Goal: Task Accomplishment & Management: Use online tool/utility

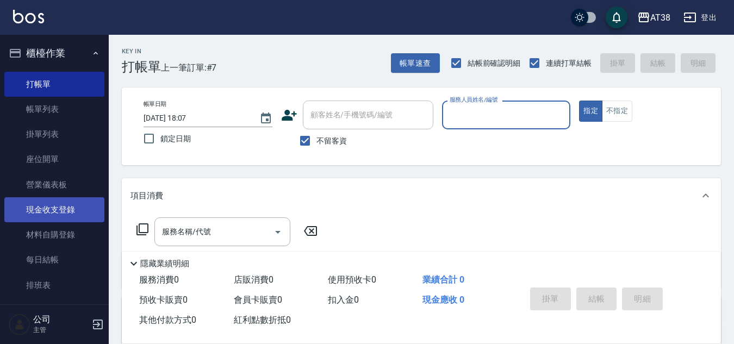
click at [66, 210] on link "現金收支登錄" at bounding box center [54, 209] width 100 height 25
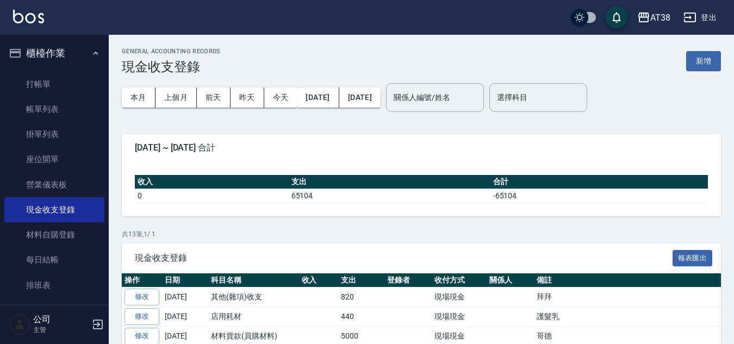
click at [702, 59] on button "新增" at bounding box center [703, 61] width 35 height 20
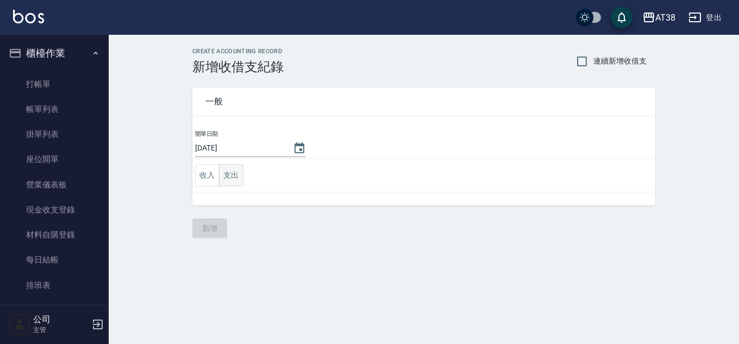
click at [230, 177] on button "支出" at bounding box center [231, 175] width 24 height 22
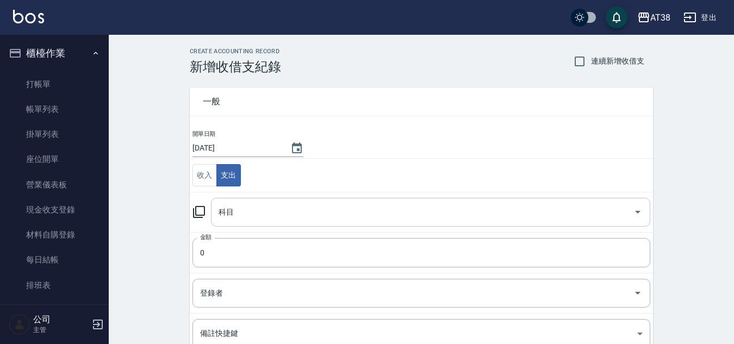
click at [236, 206] on input "科目" at bounding box center [422, 212] width 413 height 19
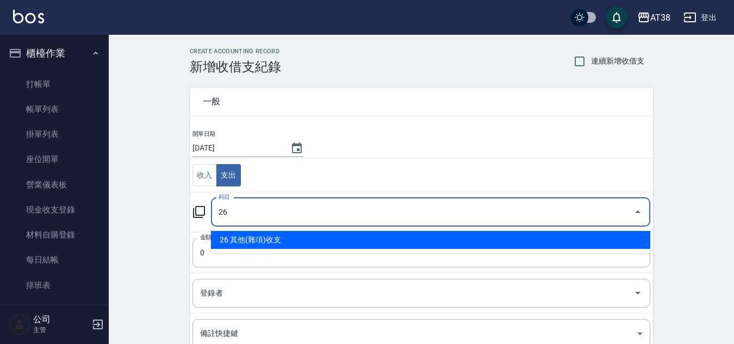
click at [226, 240] on li "26 其他(雜項)收支" at bounding box center [430, 240] width 439 height 18
type input "26 其他(雜項)收支"
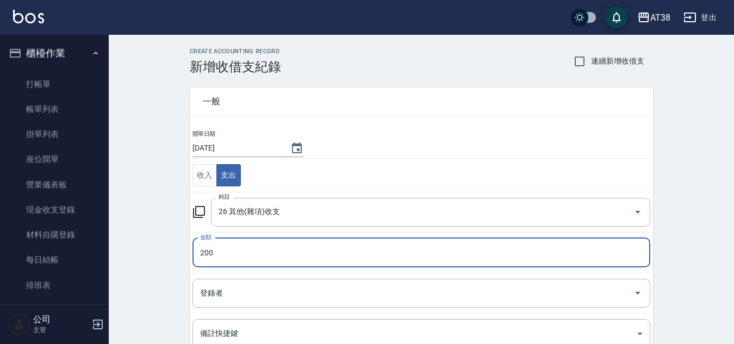
type input "200"
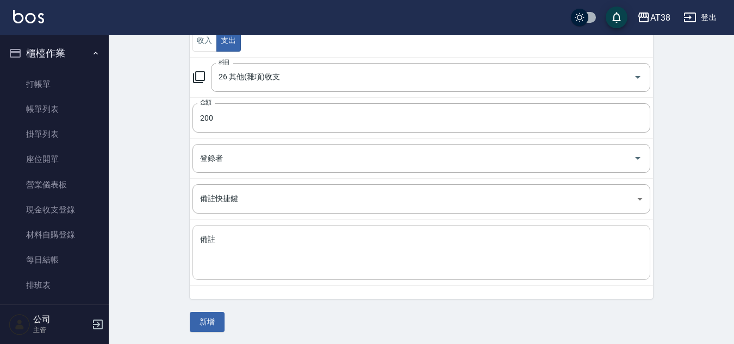
scroll to position [136, 0]
click at [252, 250] on textarea "備註" at bounding box center [421, 251] width 443 height 37
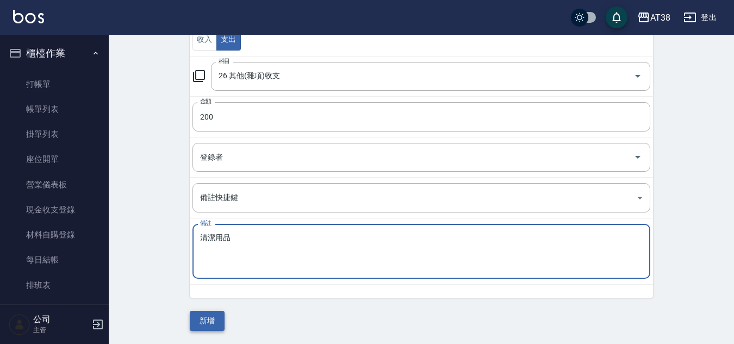
type textarea "清潔用品"
click at [203, 323] on button "新增" at bounding box center [207, 321] width 35 height 20
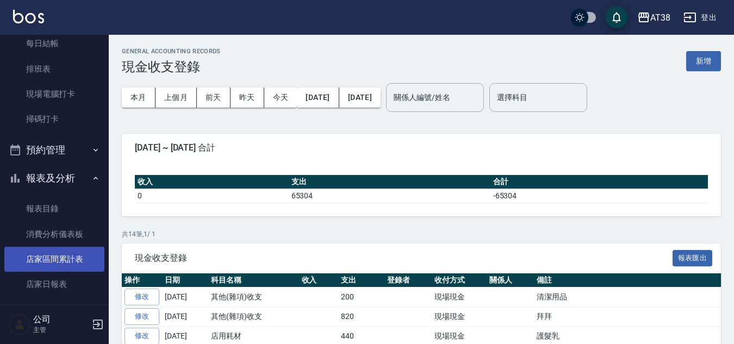
scroll to position [217, 0]
click at [57, 257] on link "店家區間累計表" at bounding box center [54, 258] width 100 height 25
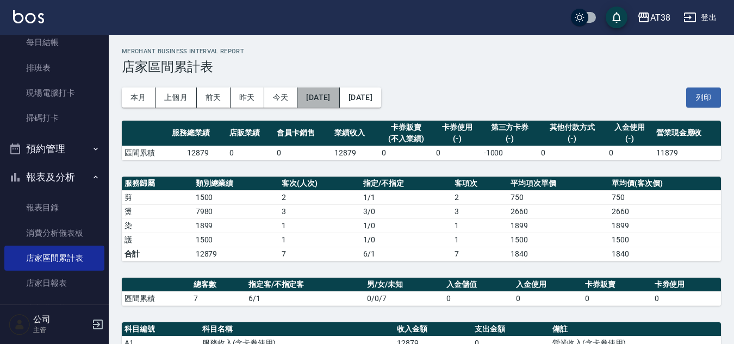
click at [326, 99] on button "[DATE]" at bounding box center [318, 98] width 42 height 20
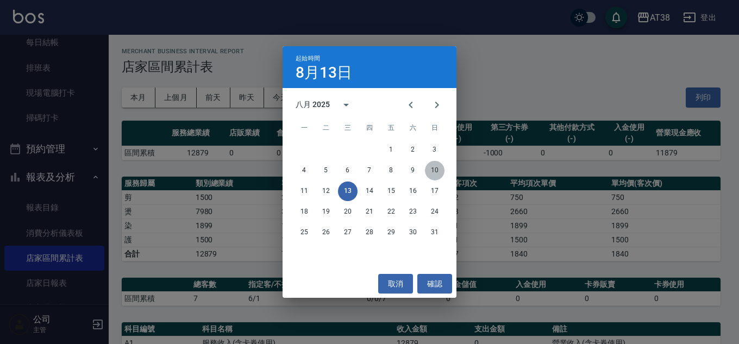
click at [434, 173] on button "10" at bounding box center [435, 171] width 20 height 20
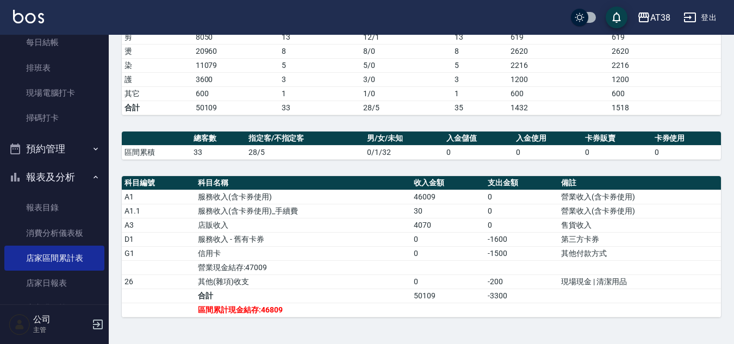
scroll to position [177, 0]
